Goal: Transaction & Acquisition: Subscribe to service/newsletter

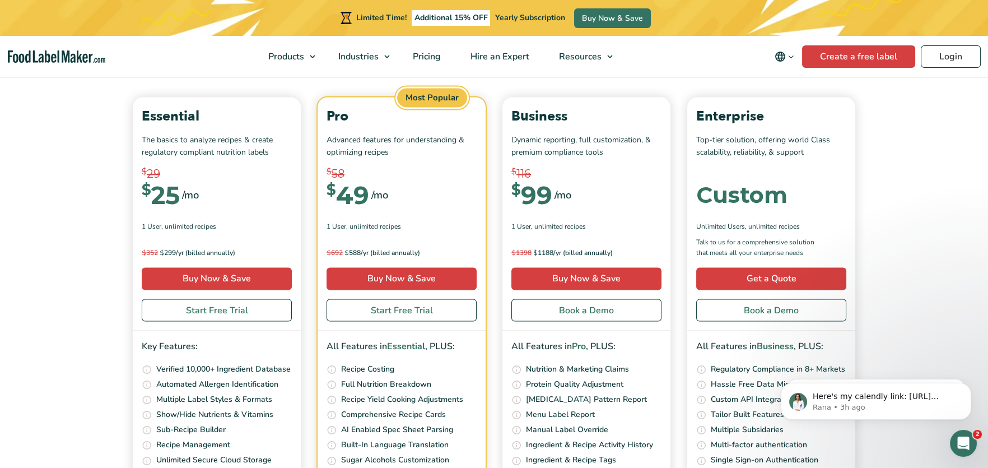
scroll to position [4032, 0]
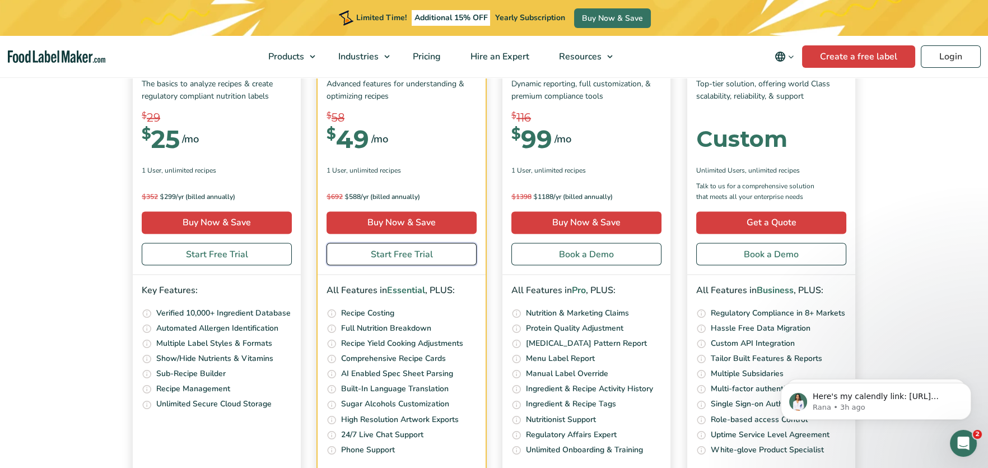
click at [414, 253] on link "Start Free Trial" at bounding box center [402, 254] width 150 height 22
